Goal: Task Accomplishment & Management: Manage account settings

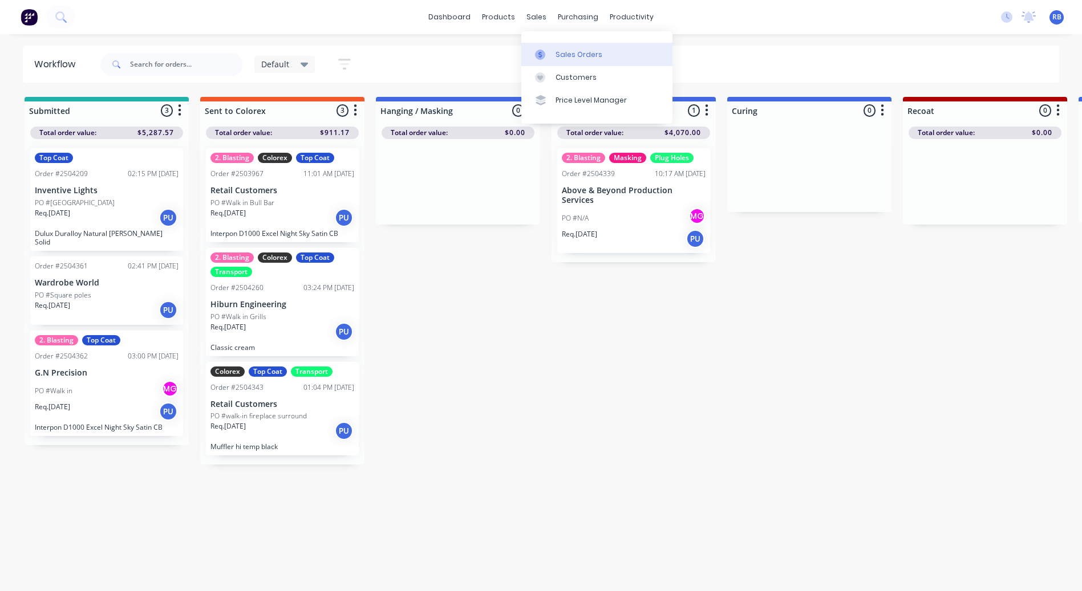
click at [555, 55] on div "Sales Orders" at bounding box center [578, 55] width 47 height 10
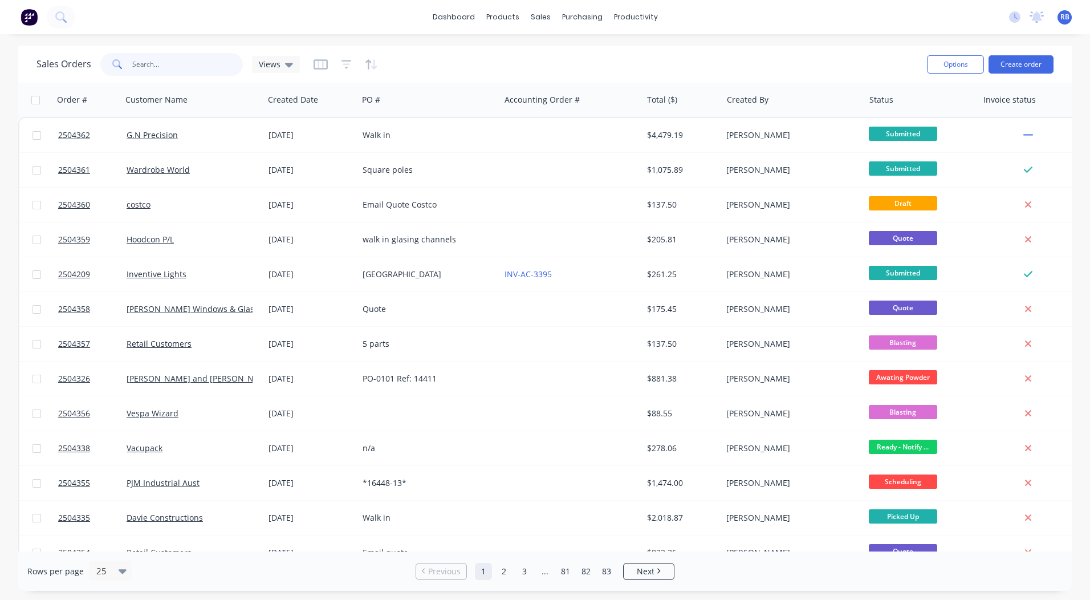
click at [205, 67] on input "text" at bounding box center [187, 64] width 111 height 23
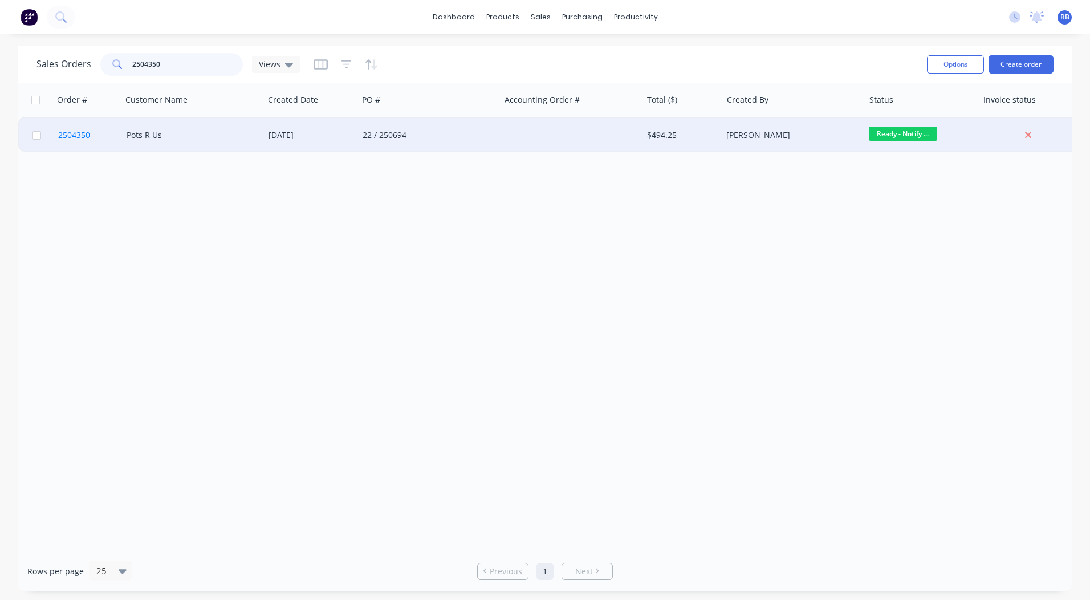
type input "2504350"
click at [81, 133] on span "2504350" at bounding box center [74, 134] width 32 height 11
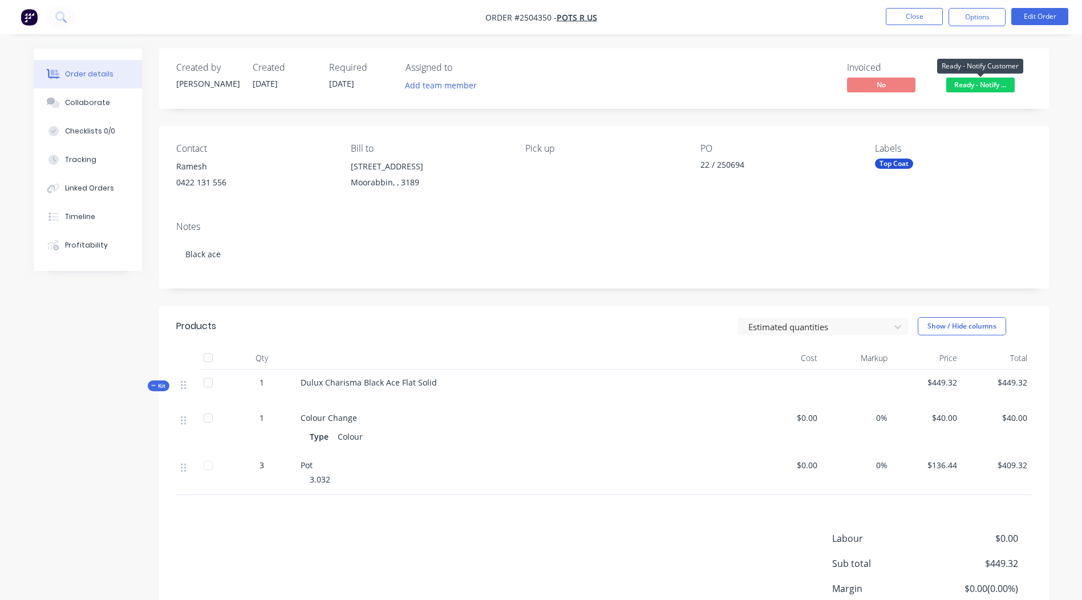
click at [999, 83] on span "Ready - Notify ..." at bounding box center [980, 85] width 68 height 14
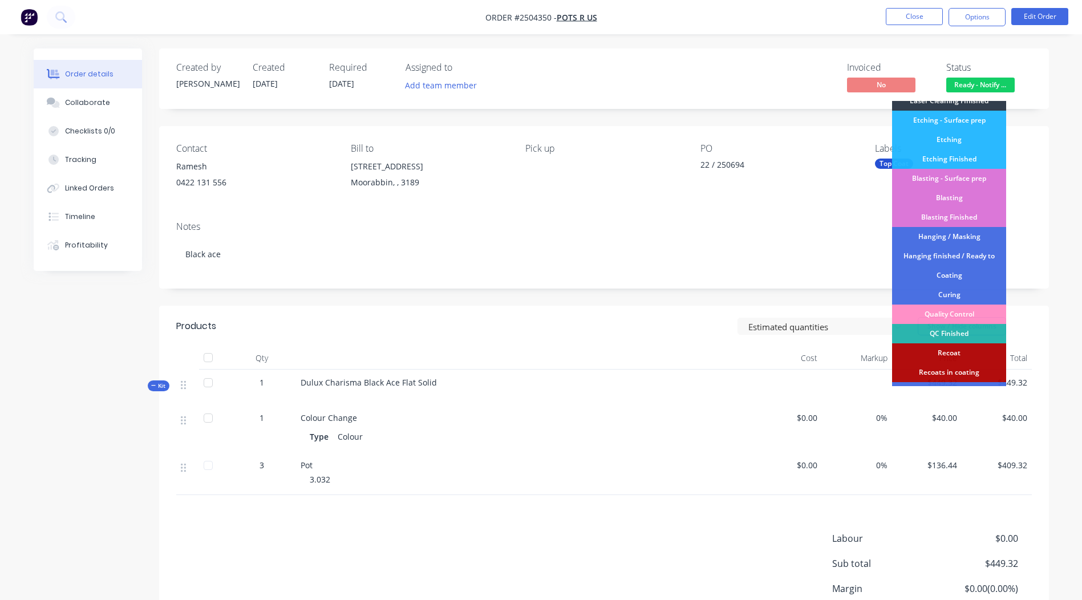
scroll to position [283, 0]
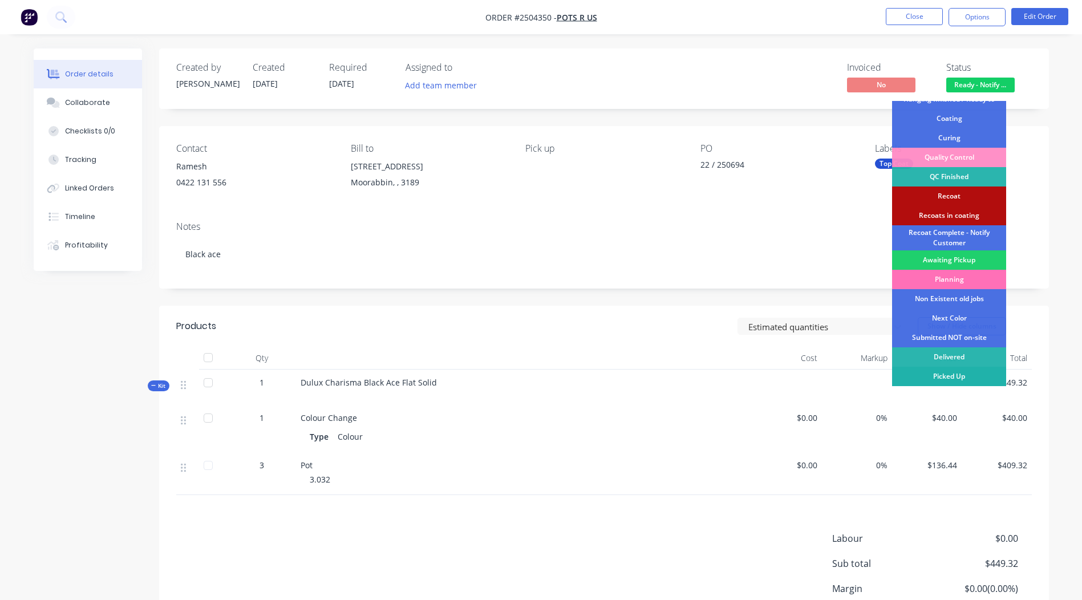
click at [945, 379] on div "Picked Up" at bounding box center [949, 376] width 114 height 19
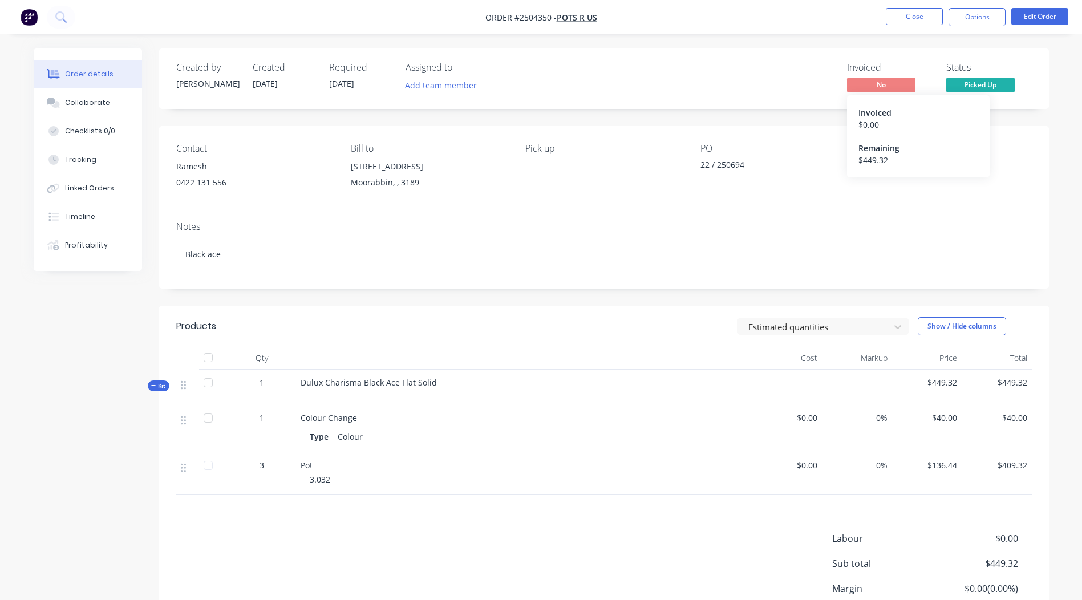
click at [880, 85] on span "No" at bounding box center [881, 85] width 68 height 14
click at [973, 19] on button "Options" at bounding box center [976, 17] width 57 height 18
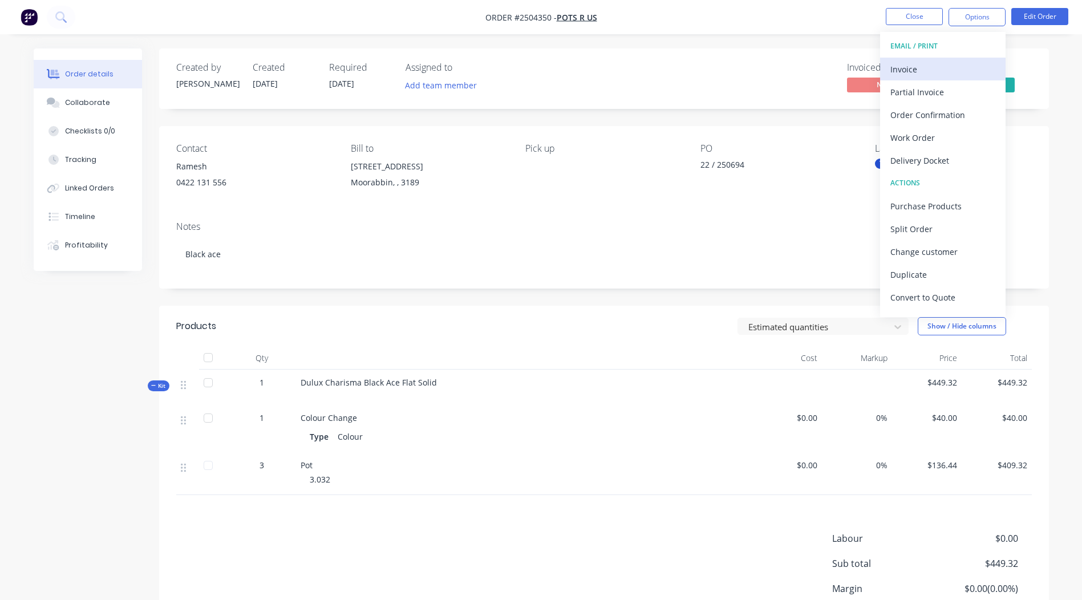
click at [935, 70] on div "Invoice" at bounding box center [942, 69] width 105 height 17
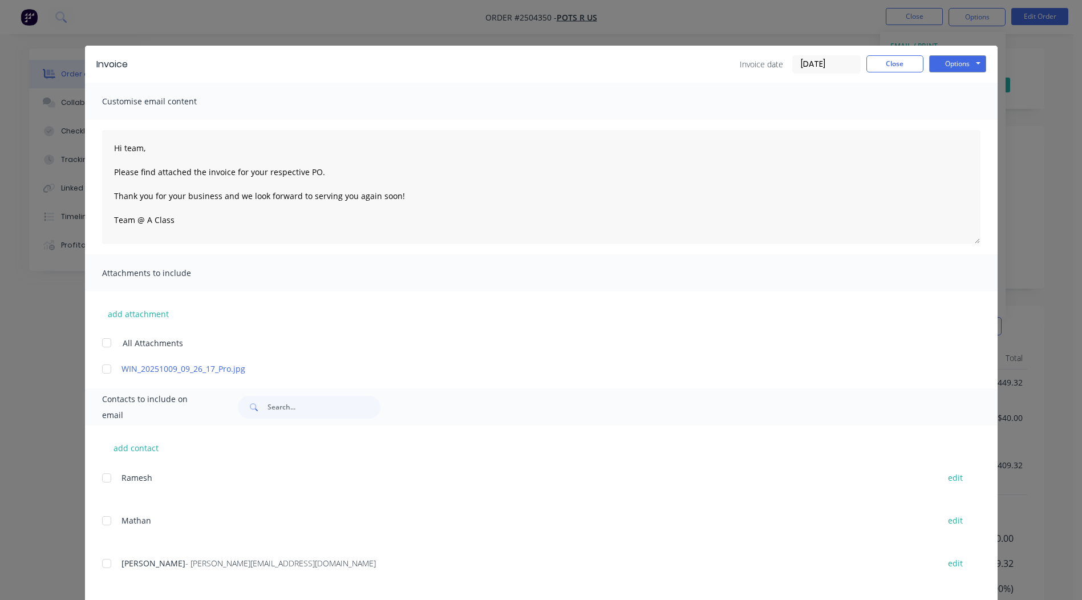
click at [101, 562] on div at bounding box center [106, 563] width 23 height 23
click at [99, 367] on div at bounding box center [106, 369] width 23 height 23
click at [962, 64] on button "Options" at bounding box center [957, 63] width 57 height 17
click at [952, 120] on button "Email" at bounding box center [965, 121] width 73 height 19
click at [887, 60] on button "Close" at bounding box center [894, 63] width 57 height 17
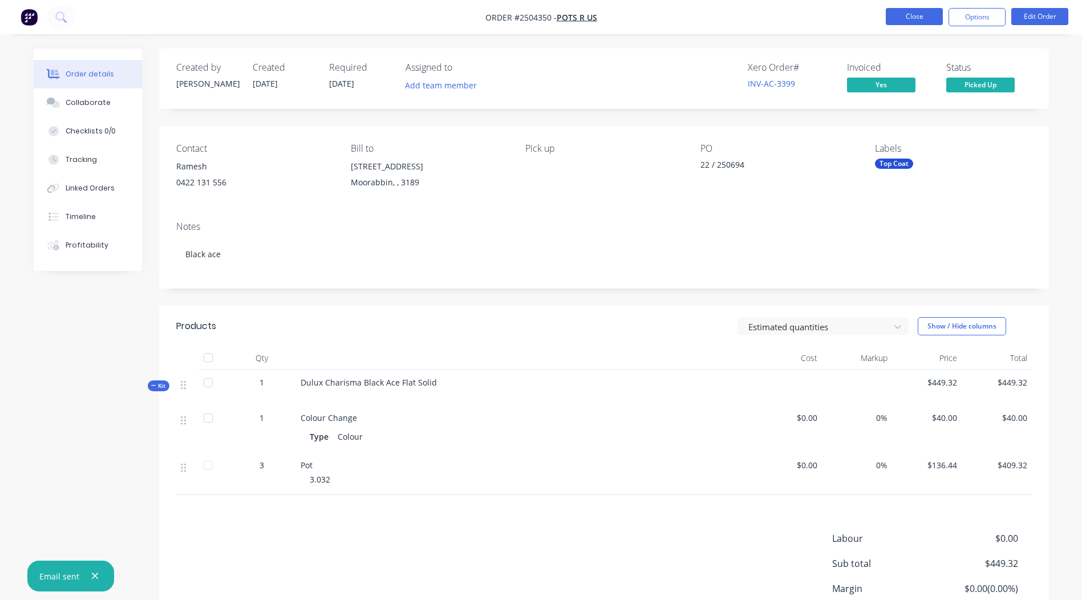
click at [904, 15] on button "Close" at bounding box center [913, 16] width 57 height 17
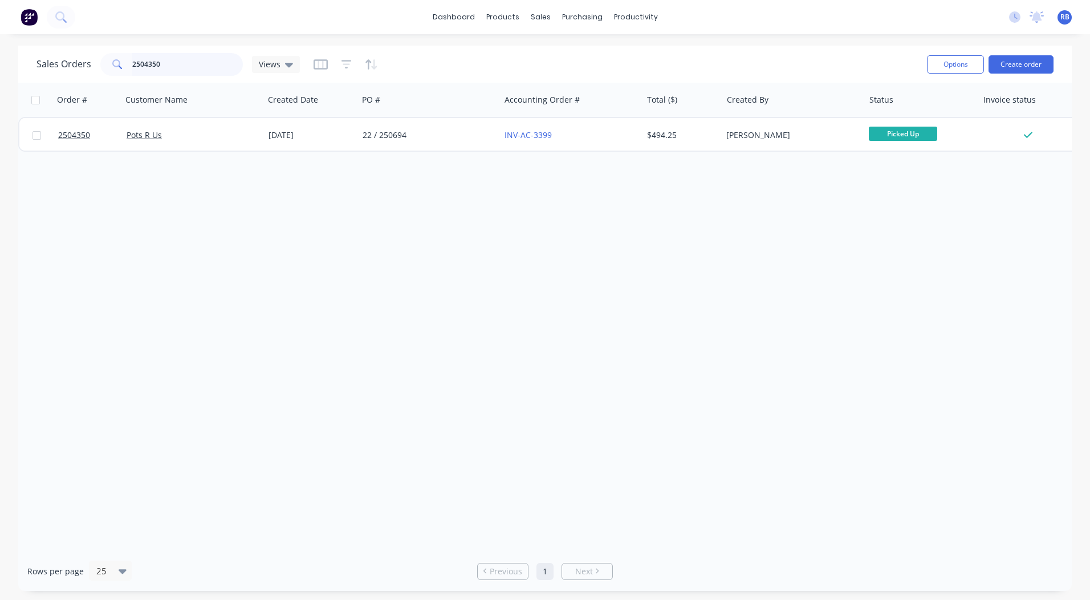
click at [172, 55] on input "2504350" at bounding box center [187, 64] width 111 height 23
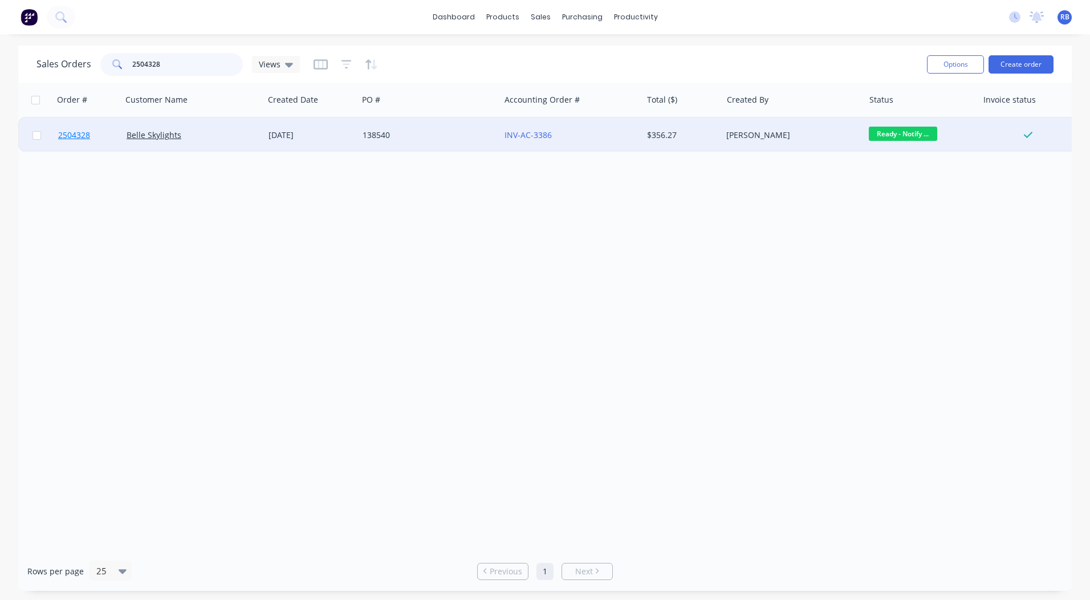
type input "2504328"
click at [66, 136] on span "2504328" at bounding box center [74, 134] width 32 height 11
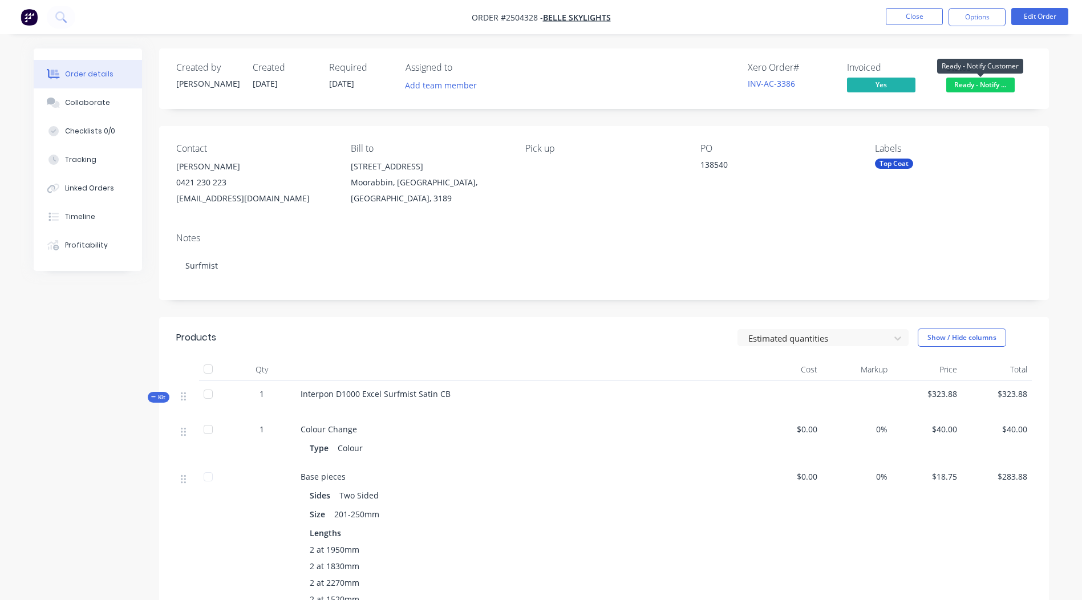
click at [986, 86] on span "Ready - Notify ..." at bounding box center [980, 85] width 68 height 14
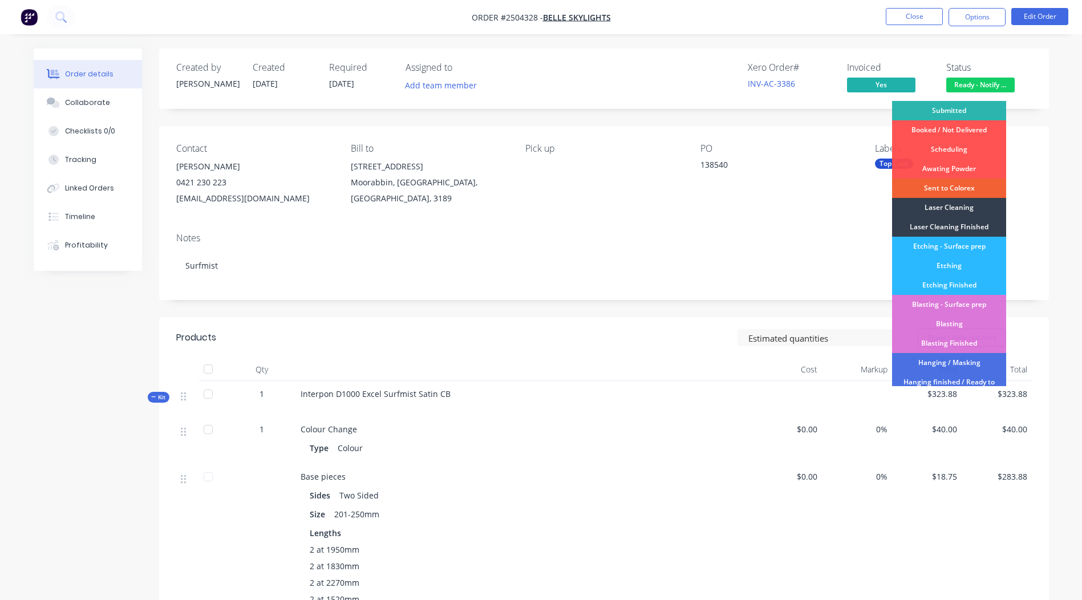
scroll to position [283, 0]
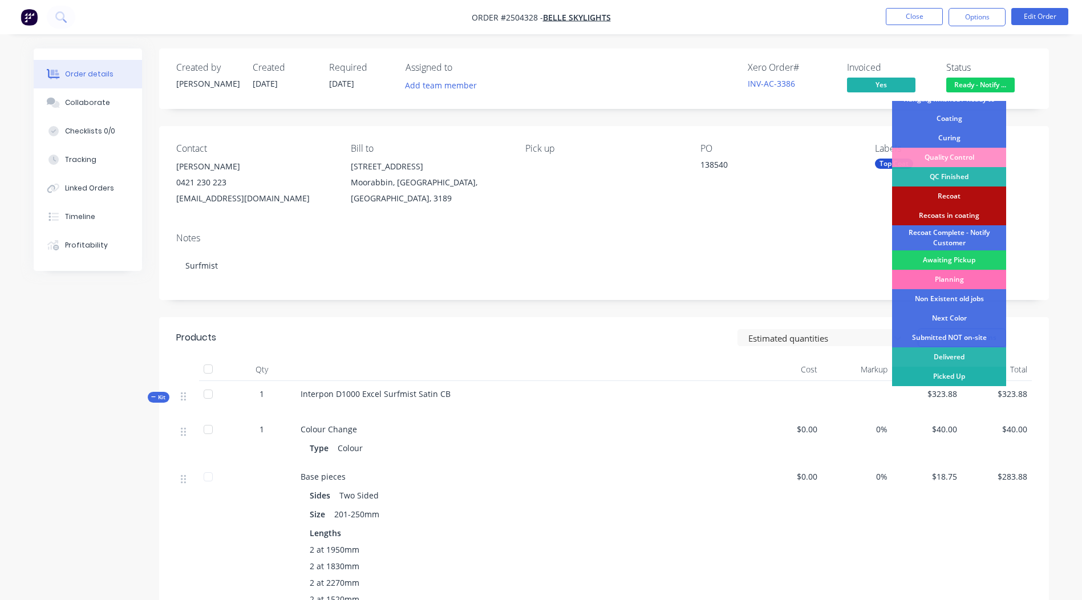
click at [950, 375] on div "Picked Up" at bounding box center [949, 376] width 114 height 19
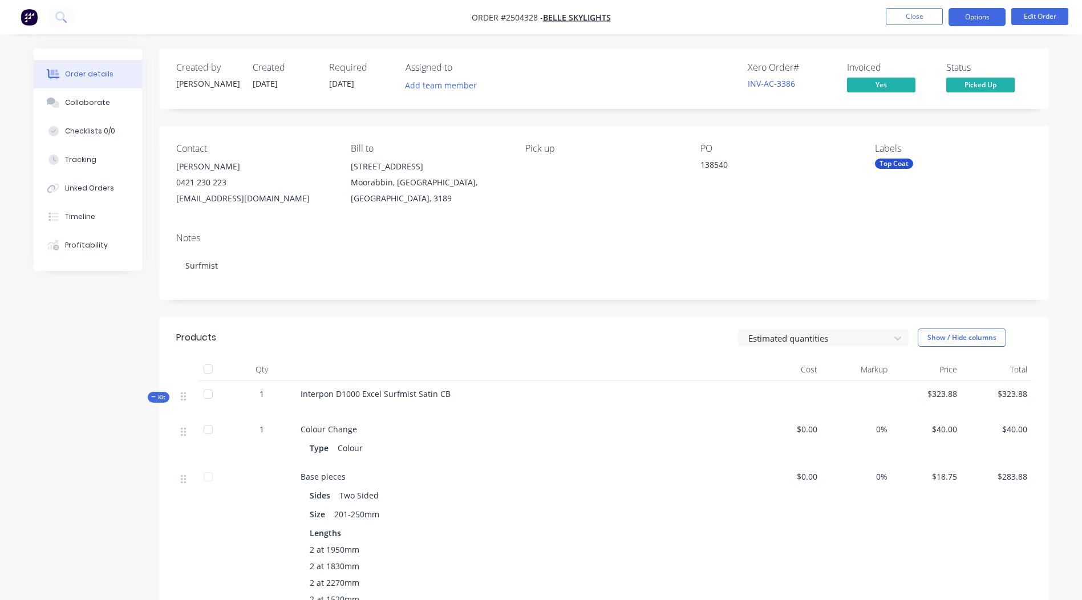
click at [969, 18] on button "Options" at bounding box center [976, 17] width 57 height 18
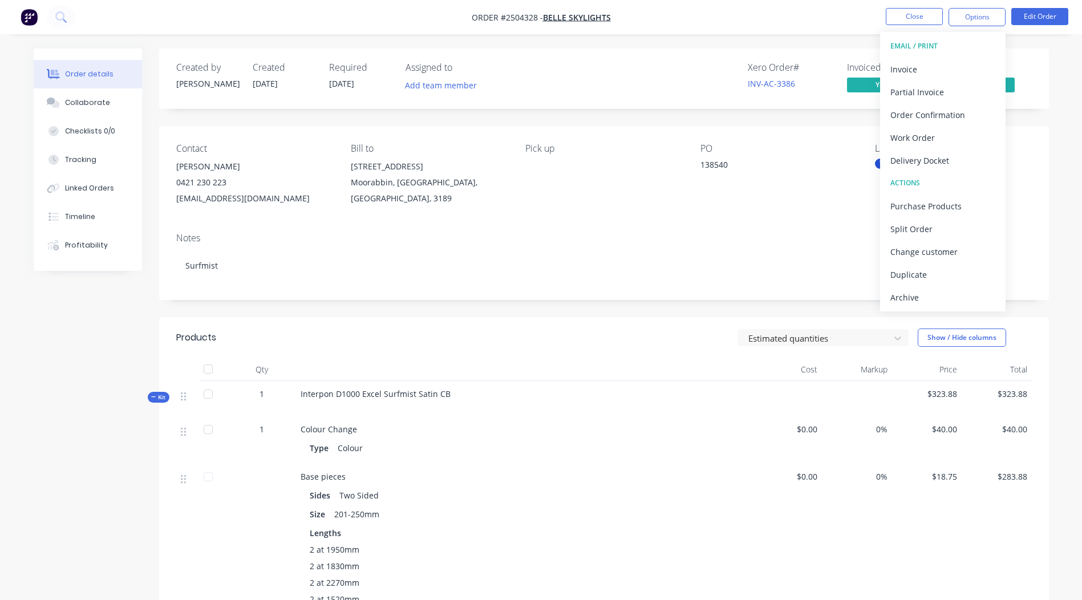
click at [815, 174] on div "138540" at bounding box center [771, 167] width 143 height 16
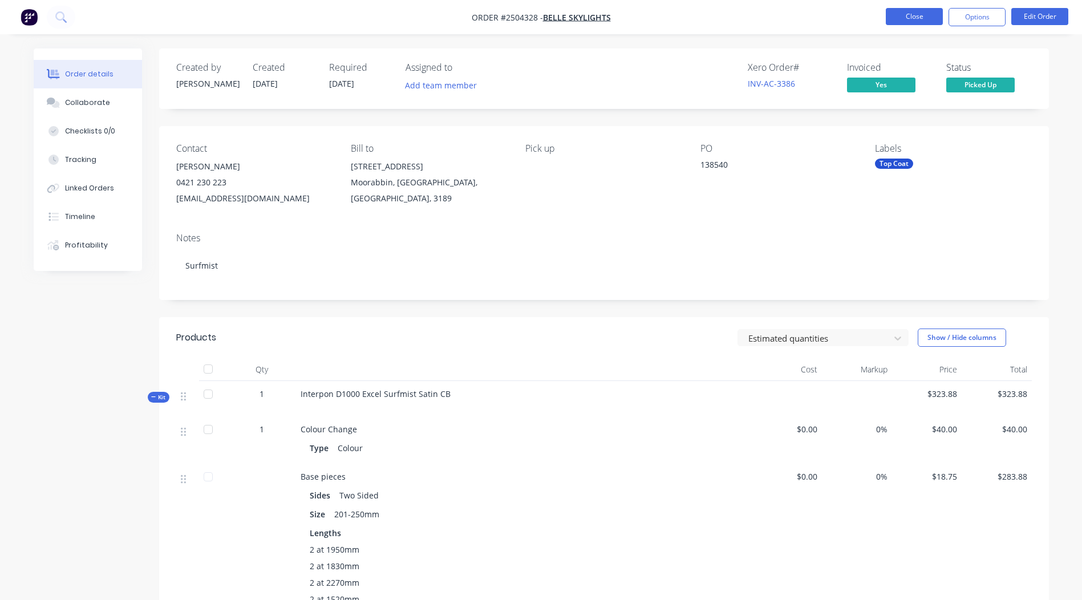
click at [909, 19] on button "Close" at bounding box center [913, 16] width 57 height 17
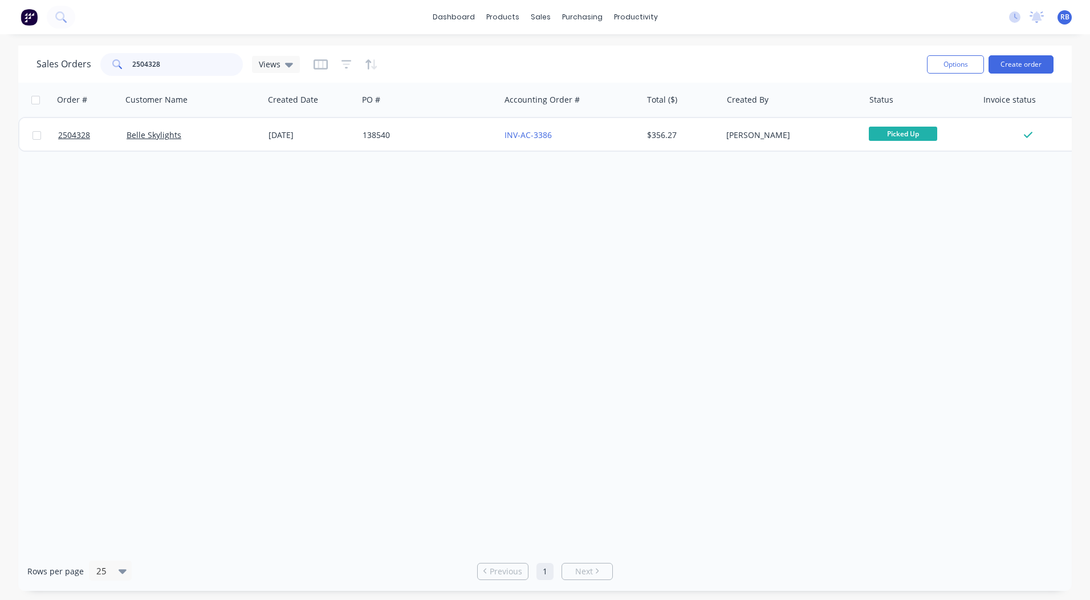
click at [183, 63] on input "2504328" at bounding box center [187, 64] width 111 height 23
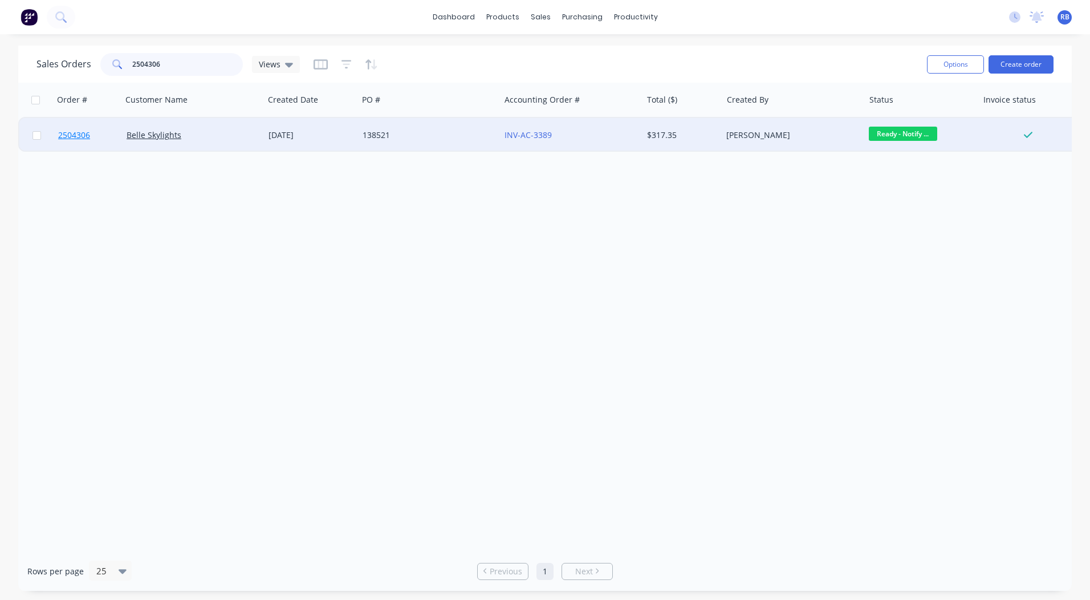
type input "2504306"
click at [80, 135] on span "2504306" at bounding box center [74, 134] width 32 height 11
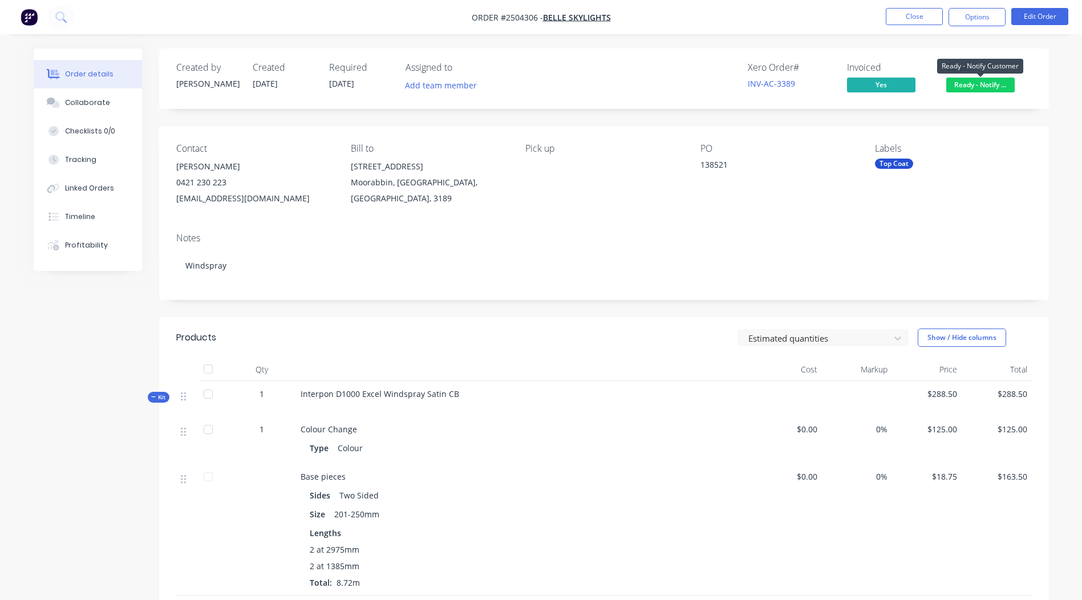
click at [963, 82] on span "Ready - Notify ..." at bounding box center [980, 85] width 68 height 14
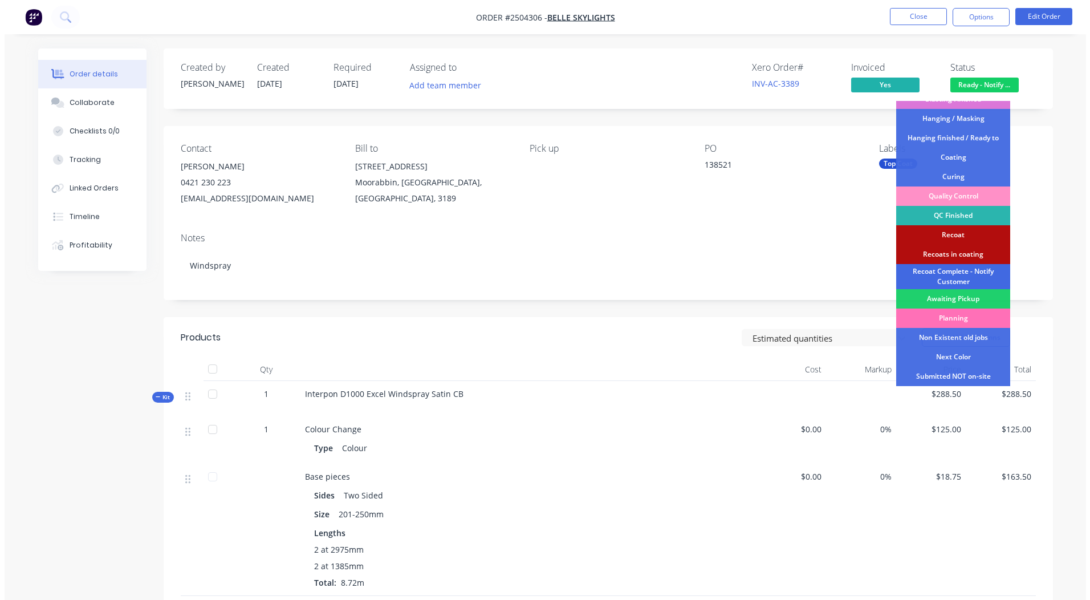
scroll to position [283, 0]
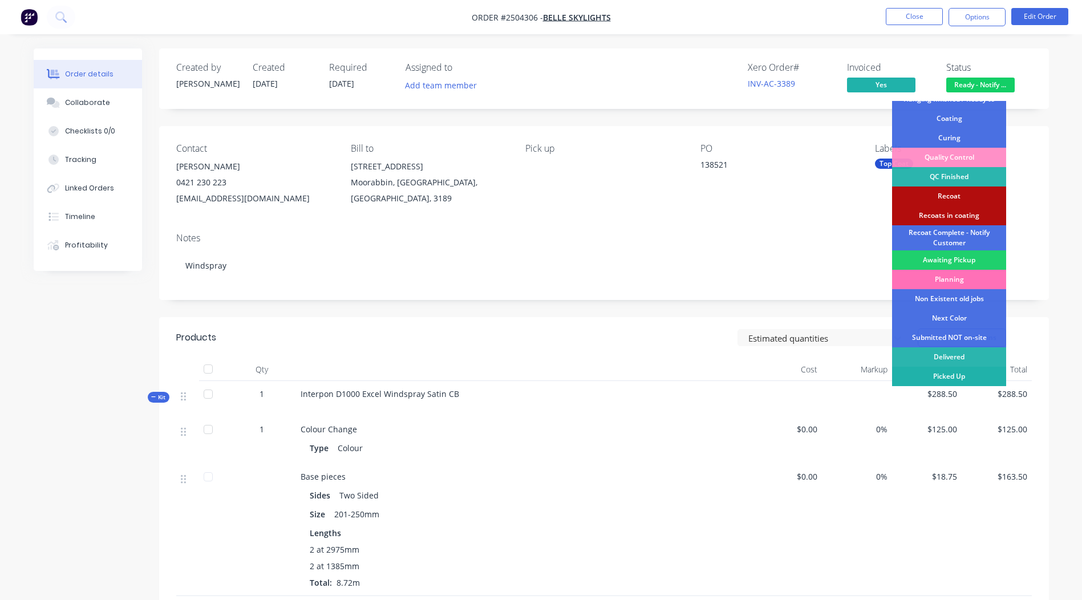
click at [951, 378] on div "Picked Up" at bounding box center [949, 376] width 114 height 19
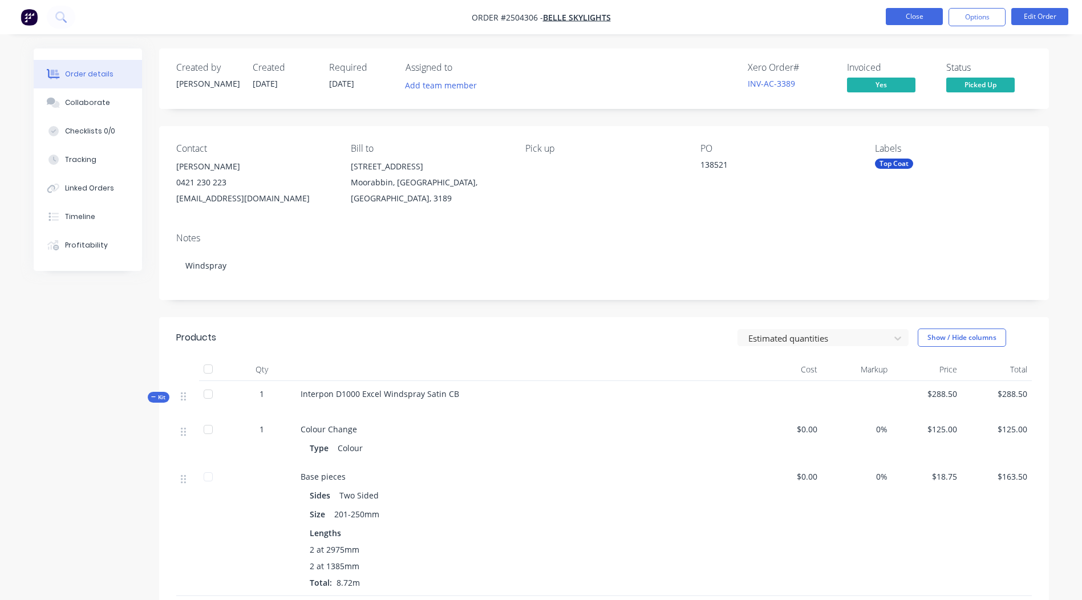
click at [900, 14] on button "Close" at bounding box center [913, 16] width 57 height 17
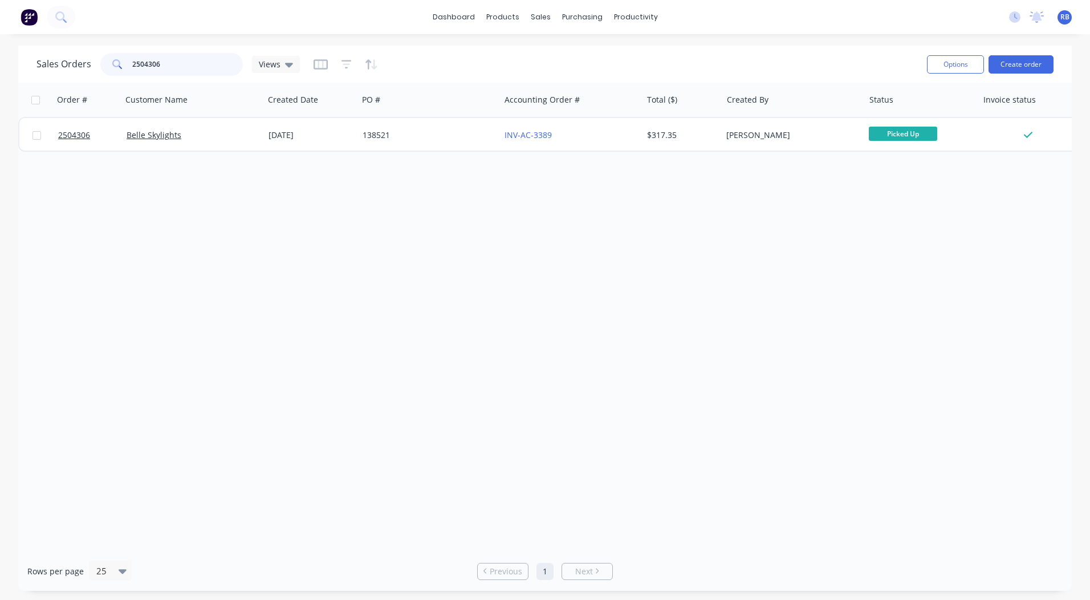
click at [176, 71] on input "2504306" at bounding box center [187, 64] width 111 height 23
